Goal: Task Accomplishment & Management: Use online tool/utility

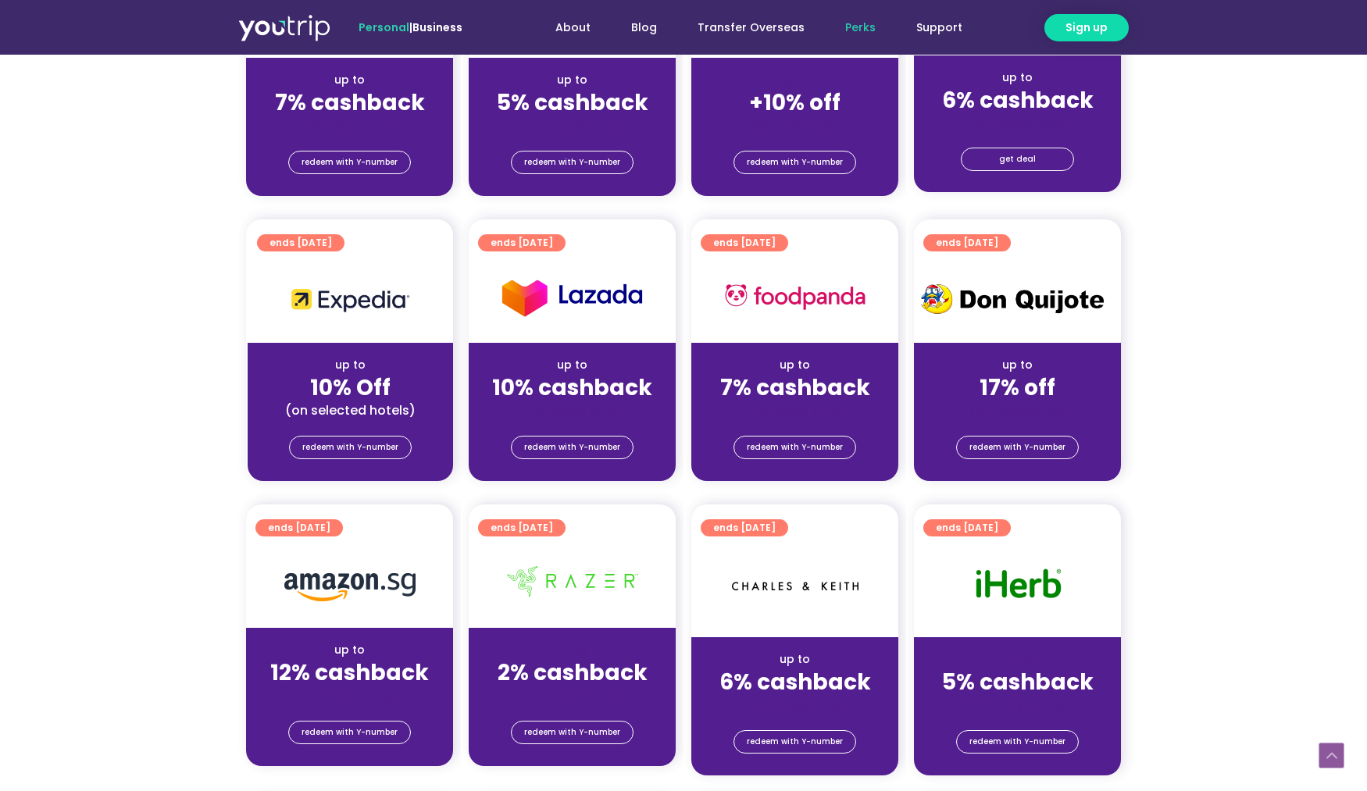
scroll to position [625, 0]
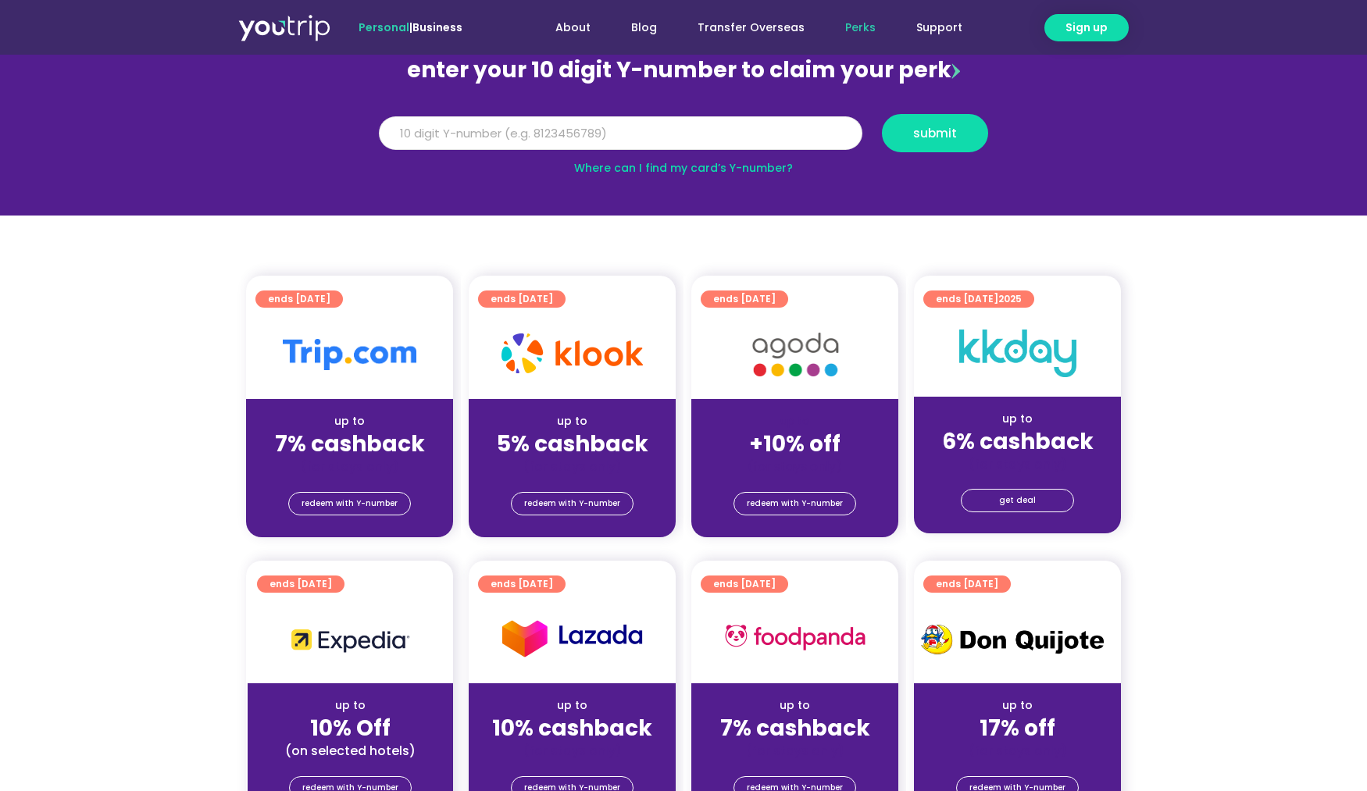
click at [578, 130] on input "Y Number" at bounding box center [621, 133] width 484 height 34
type input "8143696027"
click at [963, 130] on span "submit" at bounding box center [935, 133] width 80 height 12
